Goal: Navigation & Orientation: Find specific page/section

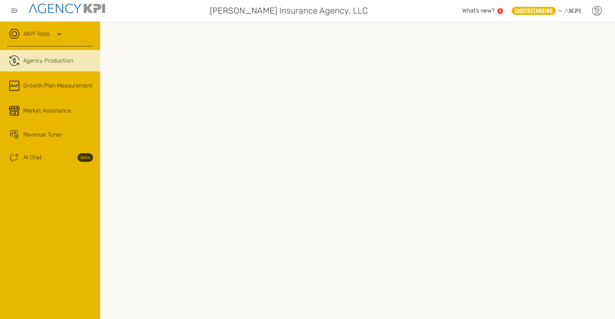
click at [594, 12] on icon at bounding box center [596, 10] width 11 height 11
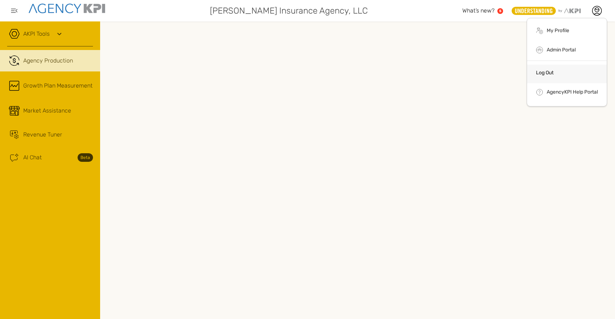
click at [552, 74] on link "Log Out" at bounding box center [545, 73] width 18 height 6
